Goal: Transaction & Acquisition: Book appointment/travel/reservation

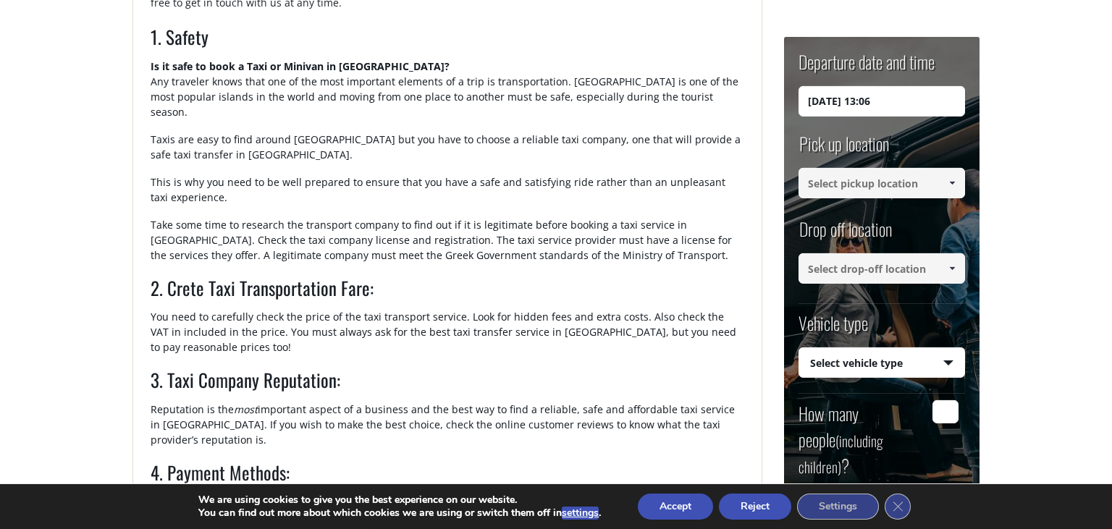
scroll to position [458, 0]
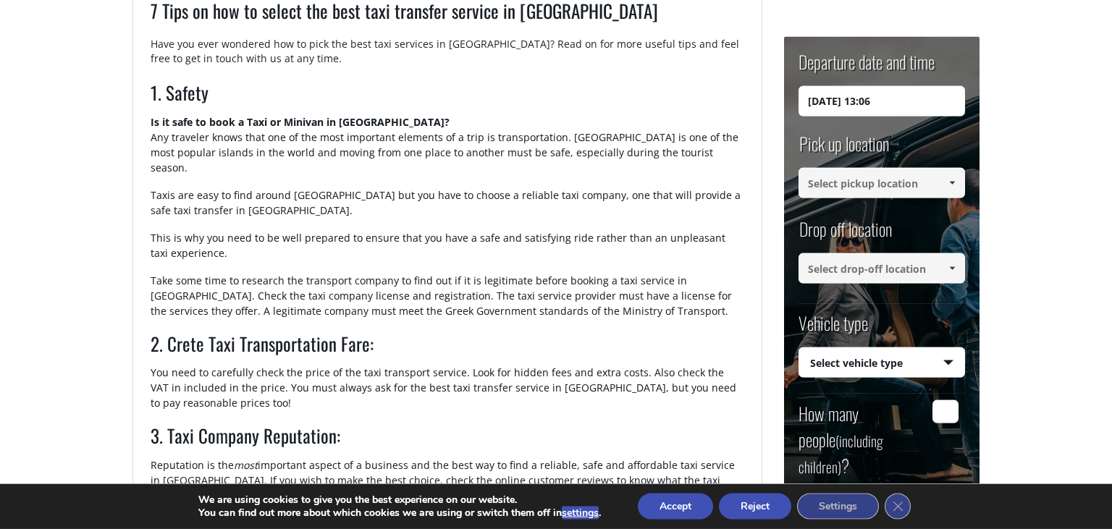
click at [845, 93] on input "[DATE] 13:06" at bounding box center [881, 101] width 167 height 30
click at [809, 99] on input "[DATE] 13:06" at bounding box center [881, 101] width 167 height 30
click at [890, 101] on input "[DATE] 13:06" at bounding box center [881, 101] width 167 height 30
type input "[DATE] 13:10"
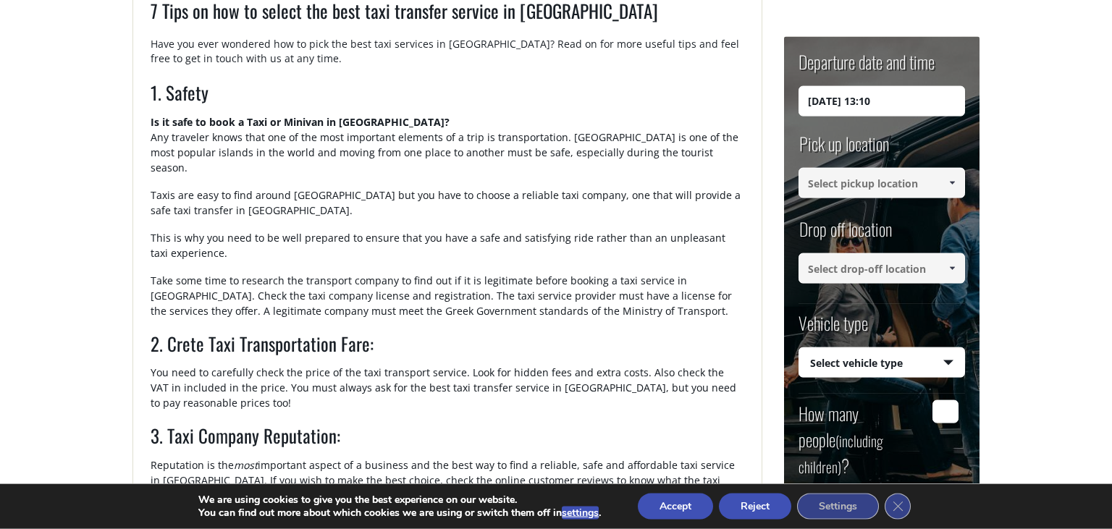
click at [954, 183] on span at bounding box center [952, 183] width 12 height 12
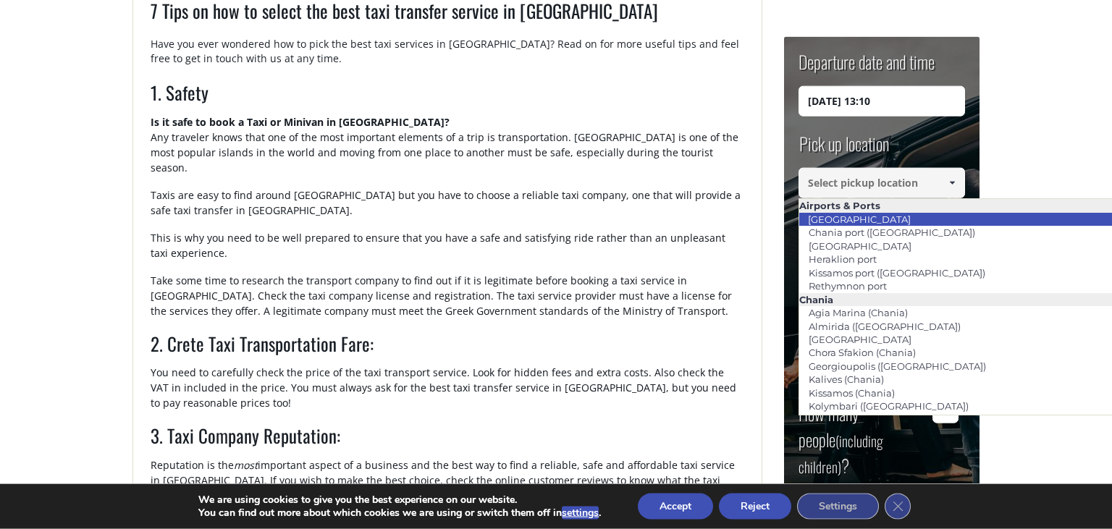
scroll to position [458, 0]
click at [864, 218] on link "[GEOGRAPHIC_DATA]" at bounding box center [859, 218] width 122 height 20
type input "[GEOGRAPHIC_DATA]"
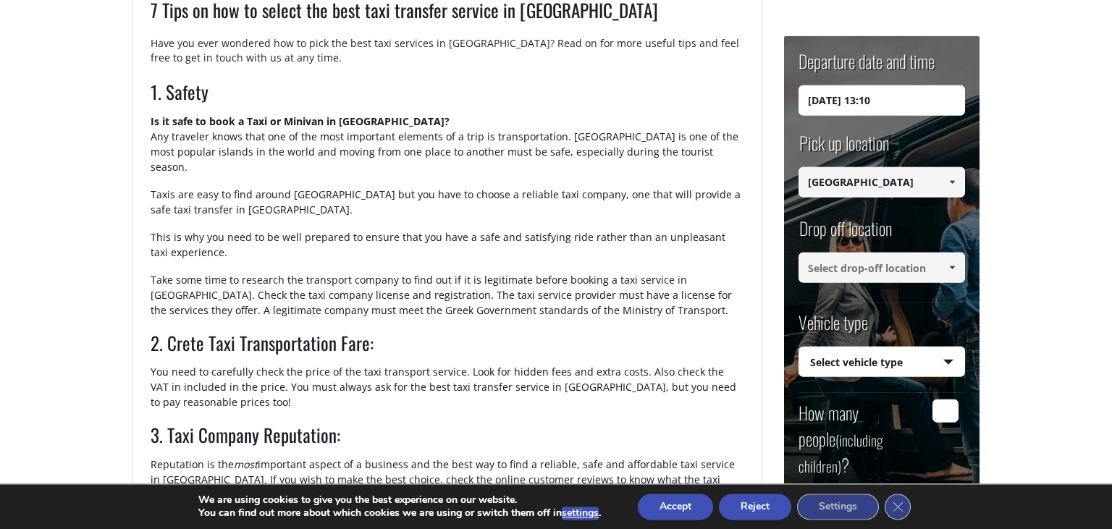
scroll to position [458, 0]
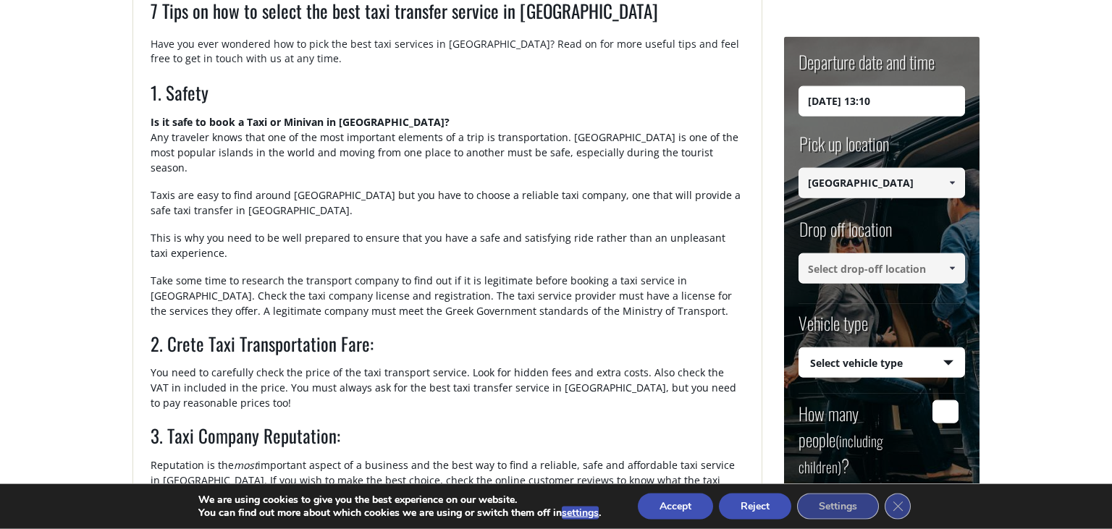
click at [949, 266] on span at bounding box center [952, 269] width 12 height 12
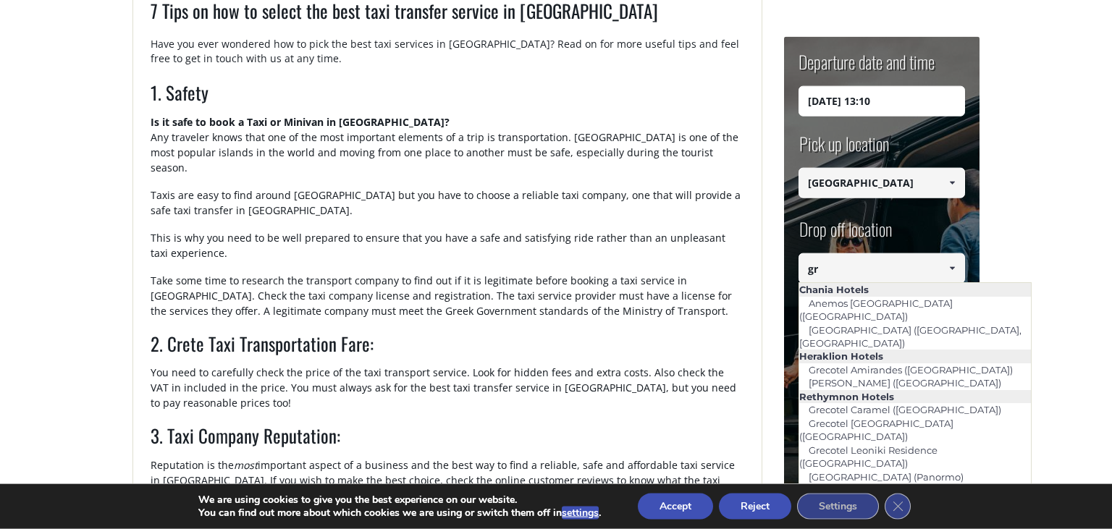
type input "g"
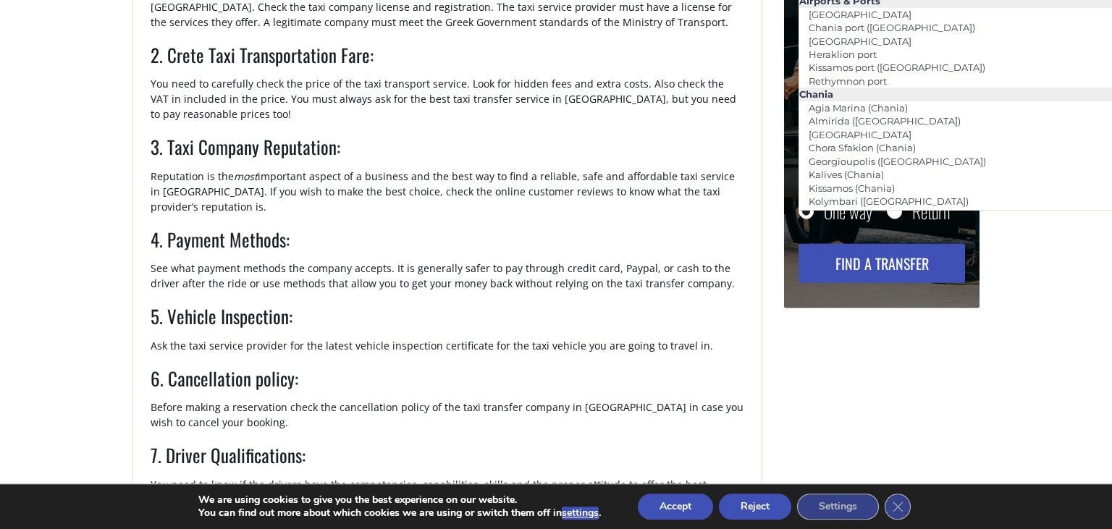
scroll to position [916, 0]
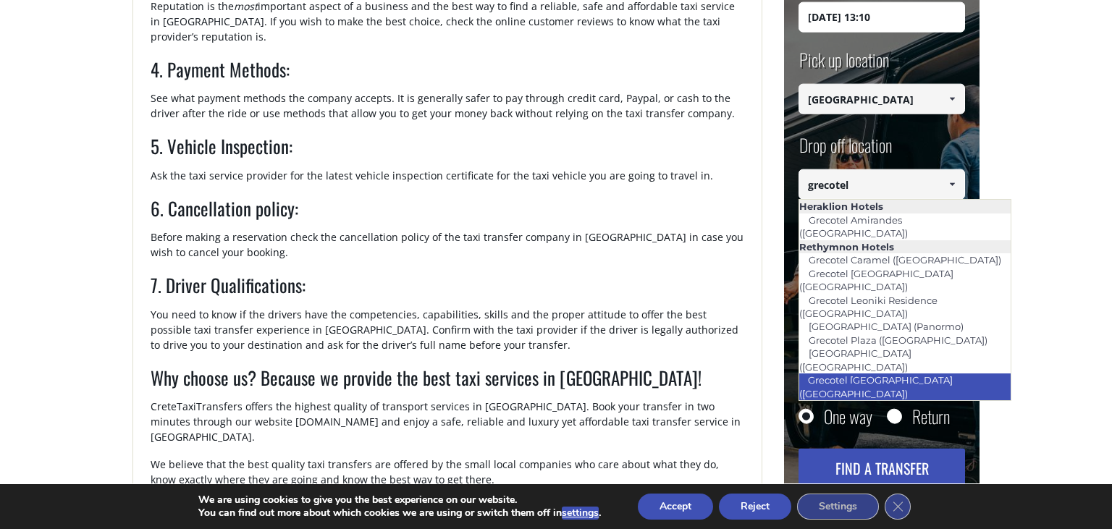
click at [943, 370] on link "Grecotel [GEOGRAPHIC_DATA] ([GEOGRAPHIC_DATA])" at bounding box center [875, 386] width 154 height 33
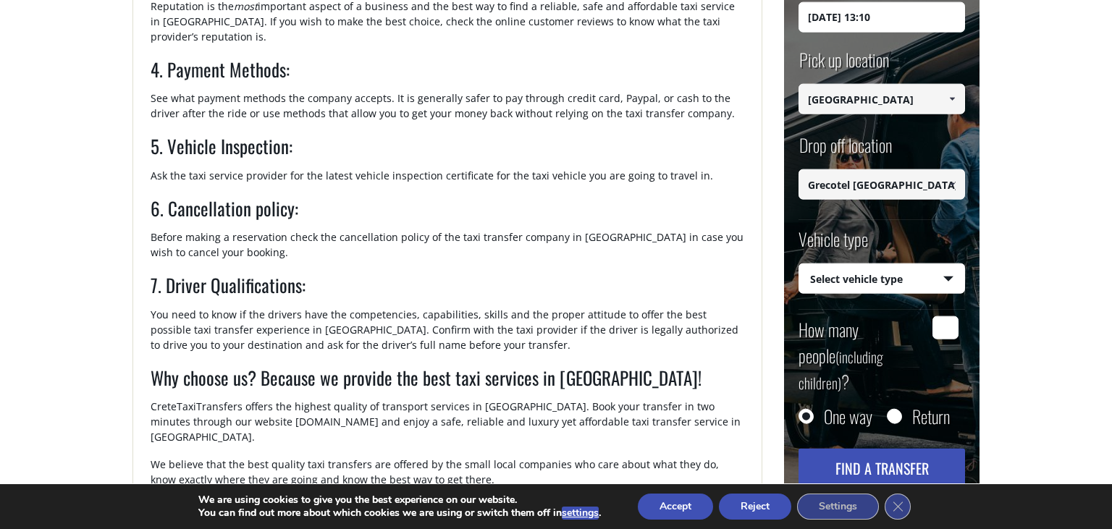
type input "Grecotel [GEOGRAPHIC_DATA] ([GEOGRAPHIC_DATA])"
click at [799, 264] on select "Select vehicle type Taxi (4 passengers) Mercedes E Class Mini Van (7 passengers…" at bounding box center [881, 279] width 165 height 30
